Goal: Task Accomplishment & Management: Manage account settings

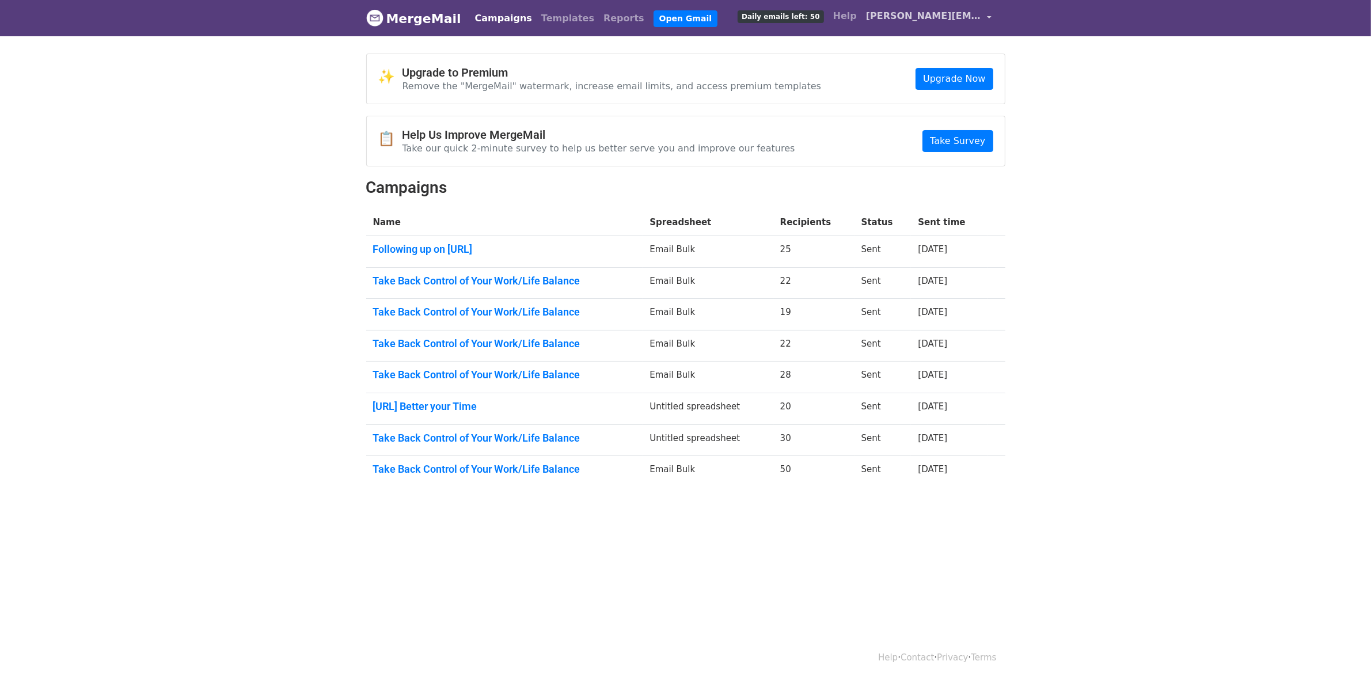
click at [931, 16] on span "[PERSON_NAME][EMAIL_ADDRESS][PERSON_NAME]" at bounding box center [923, 16] width 115 height 14
click at [931, 43] on link "Account" at bounding box center [934, 47] width 121 height 18
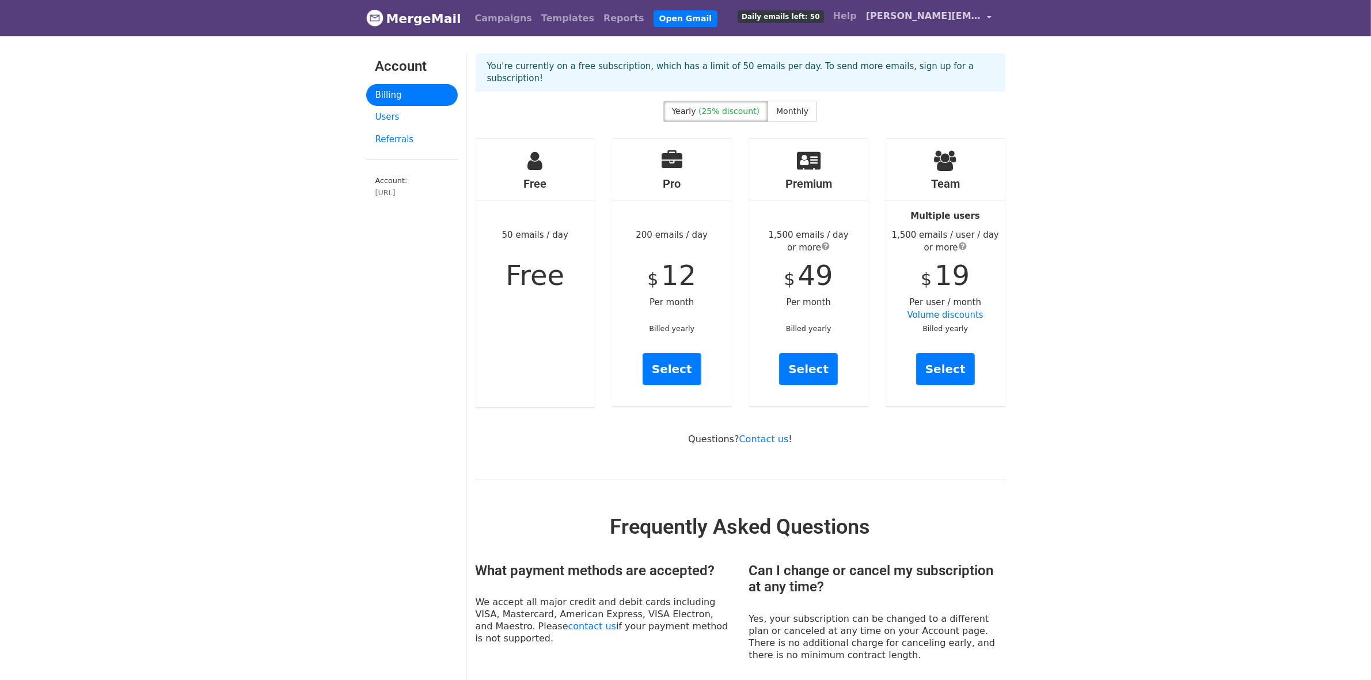
click at [956, 13] on span "[PERSON_NAME][EMAIL_ADDRESS][PERSON_NAME]" at bounding box center [923, 16] width 115 height 14
click at [921, 82] on link "Integrations" at bounding box center [934, 84] width 121 height 18
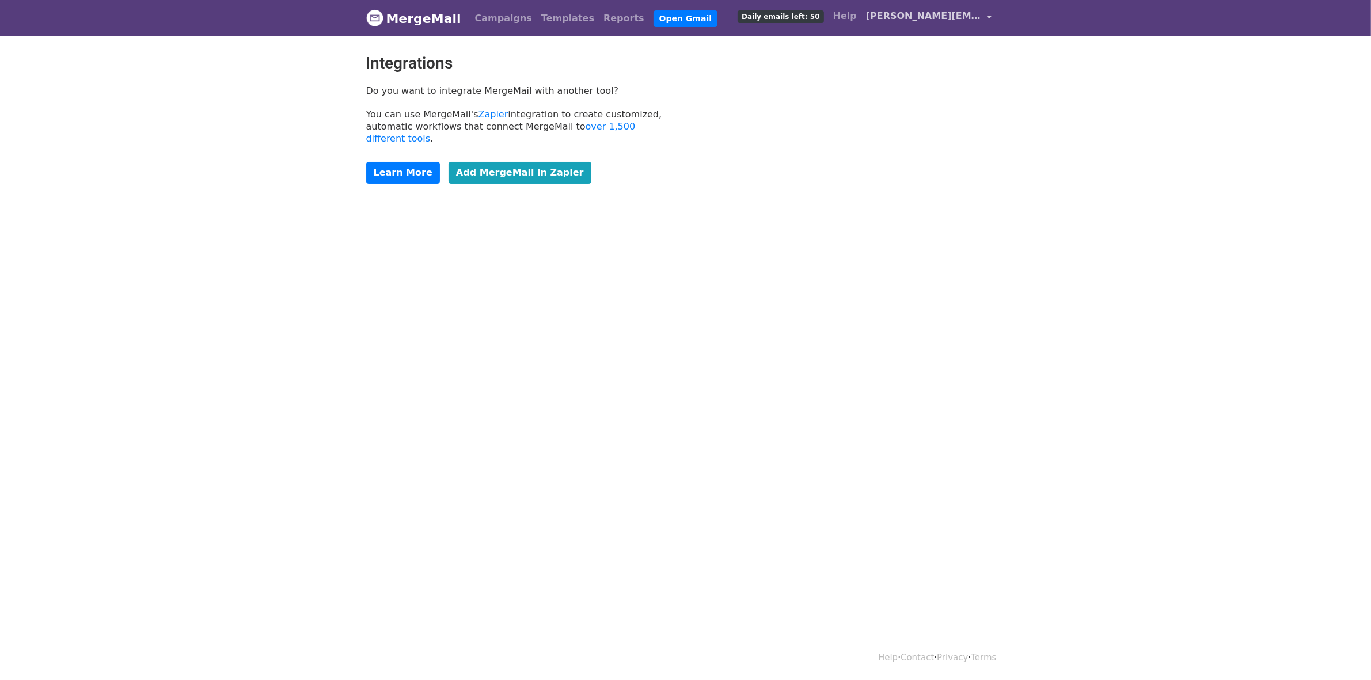
click at [911, 21] on span "[PERSON_NAME][EMAIL_ADDRESS][PERSON_NAME]" at bounding box center [923, 16] width 115 height 14
click at [919, 47] on link "Account" at bounding box center [934, 47] width 121 height 18
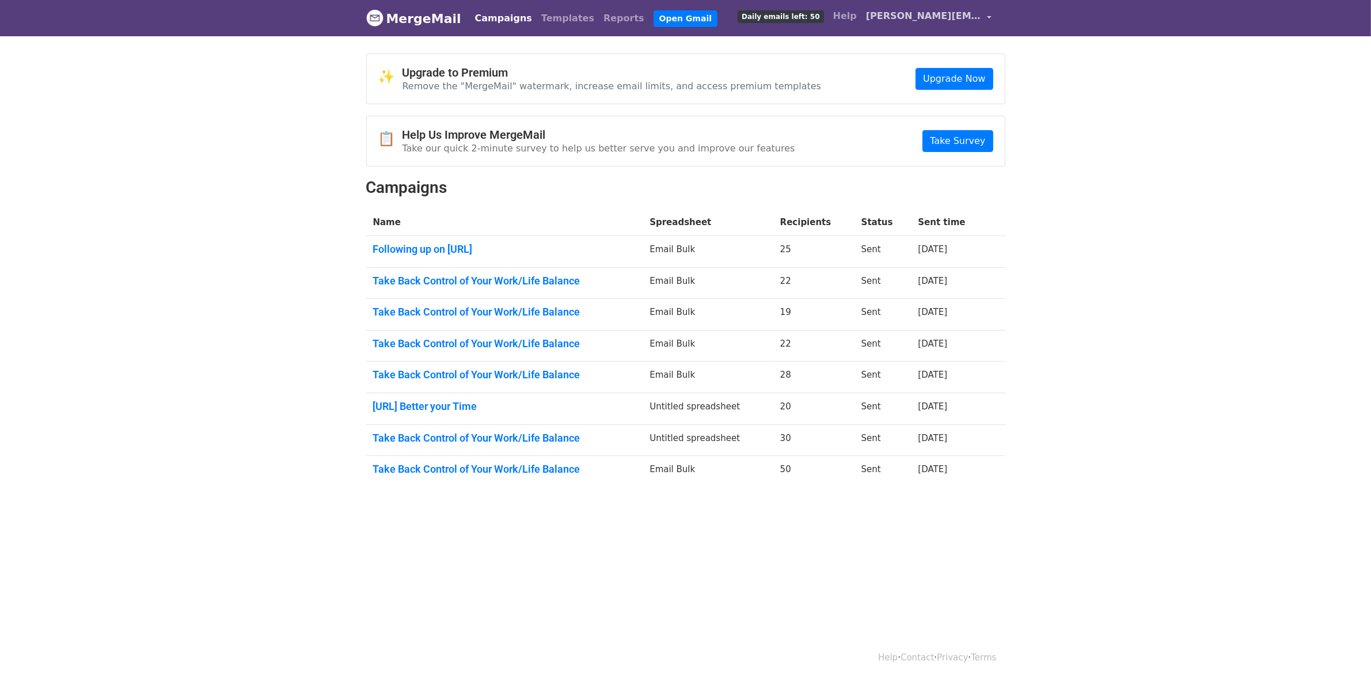
click at [980, 15] on span "[PERSON_NAME][EMAIL_ADDRESS][PERSON_NAME]" at bounding box center [923, 16] width 115 height 14
click at [945, 121] on link "Sign out" at bounding box center [934, 121] width 121 height 18
